Goal: Use online tool/utility

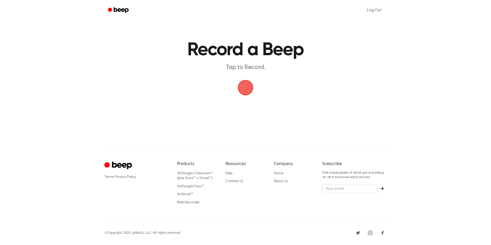
click at [251, 84] on span "button" at bounding box center [245, 88] width 24 height 24
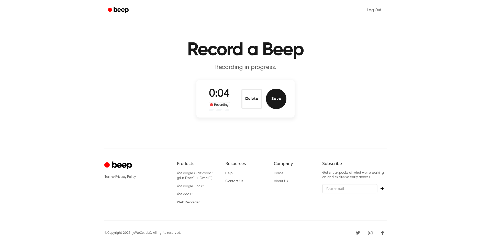
click at [273, 95] on button "Save" at bounding box center [276, 99] width 20 height 20
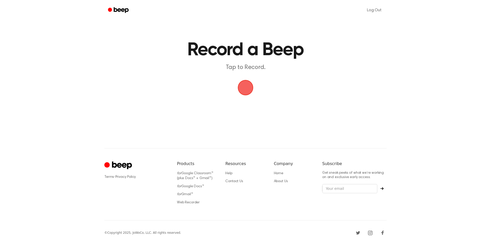
click at [252, 87] on span "button" at bounding box center [245, 87] width 19 height 19
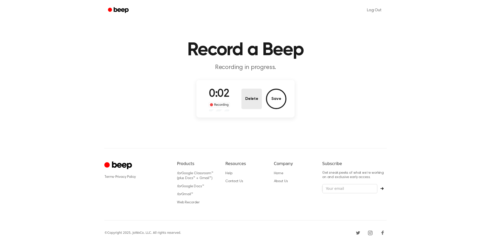
click at [251, 102] on button "Delete" at bounding box center [251, 99] width 20 height 20
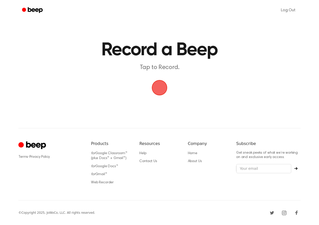
click at [155, 78] on span "button" at bounding box center [159, 87] width 21 height 21
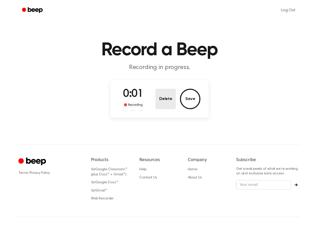
click at [163, 97] on button "Delete" at bounding box center [165, 99] width 20 height 20
